Goal: Navigation & Orientation: Go to known website

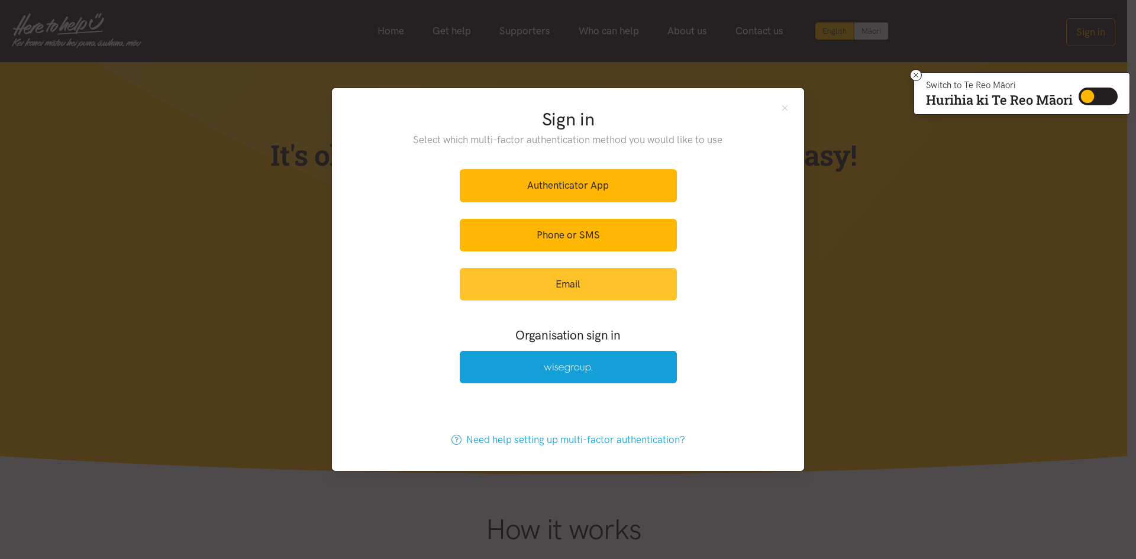
click at [582, 283] on link "Email" at bounding box center [568, 284] width 217 height 33
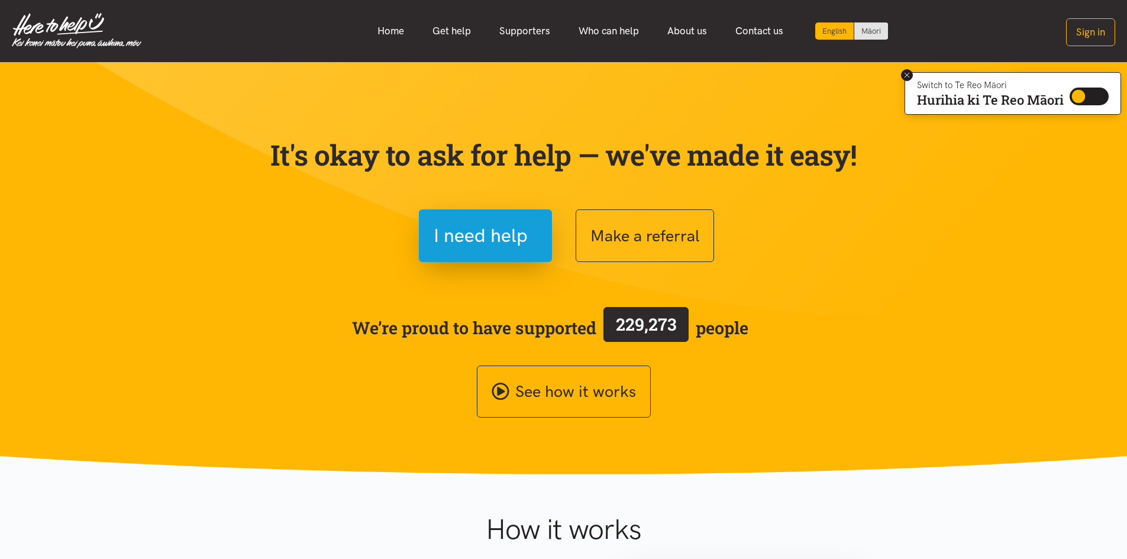
click at [903, 78] on icon at bounding box center [907, 75] width 9 height 9
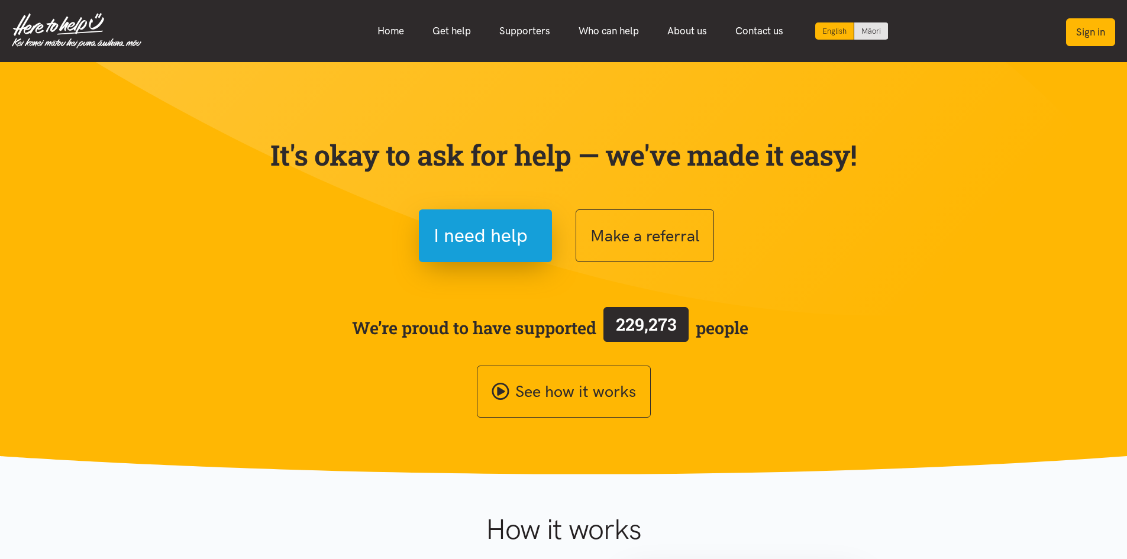
click at [1077, 31] on button "Sign in" at bounding box center [1090, 32] width 49 height 28
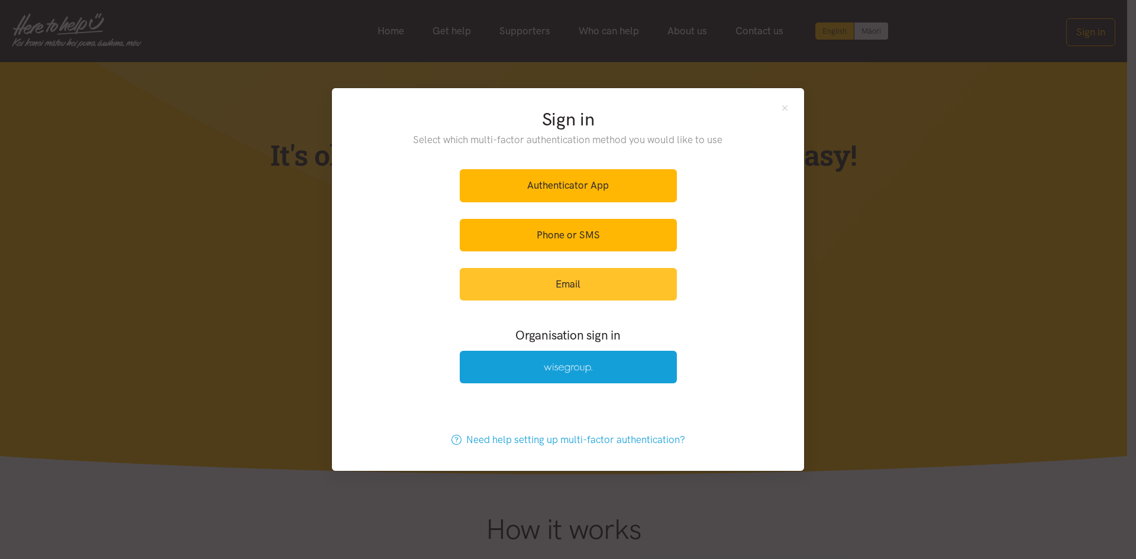
click at [584, 289] on link "Email" at bounding box center [568, 284] width 217 height 33
